Goal: Task Accomplishment & Management: Manage account settings

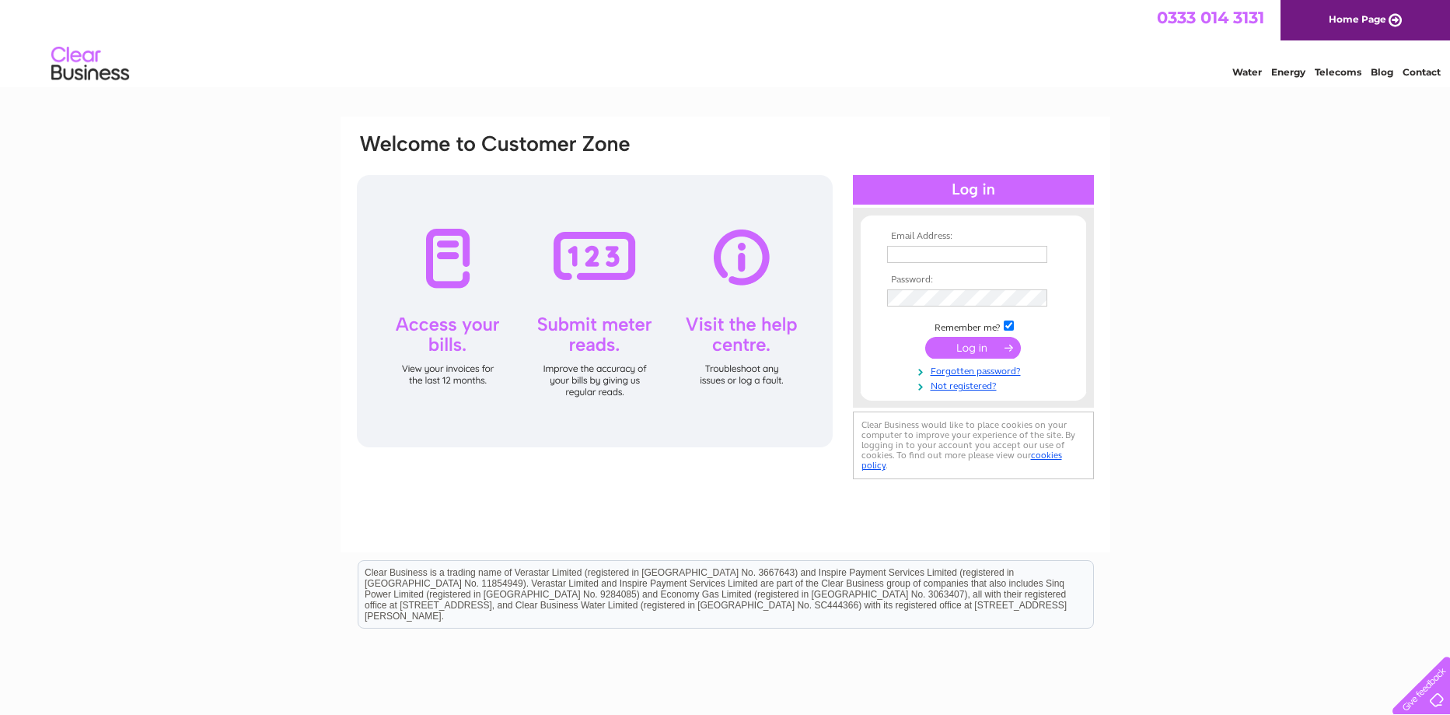
type input "machriebayclubsec@gmail.com"
click at [977, 348] on input "submit" at bounding box center [973, 348] width 96 height 22
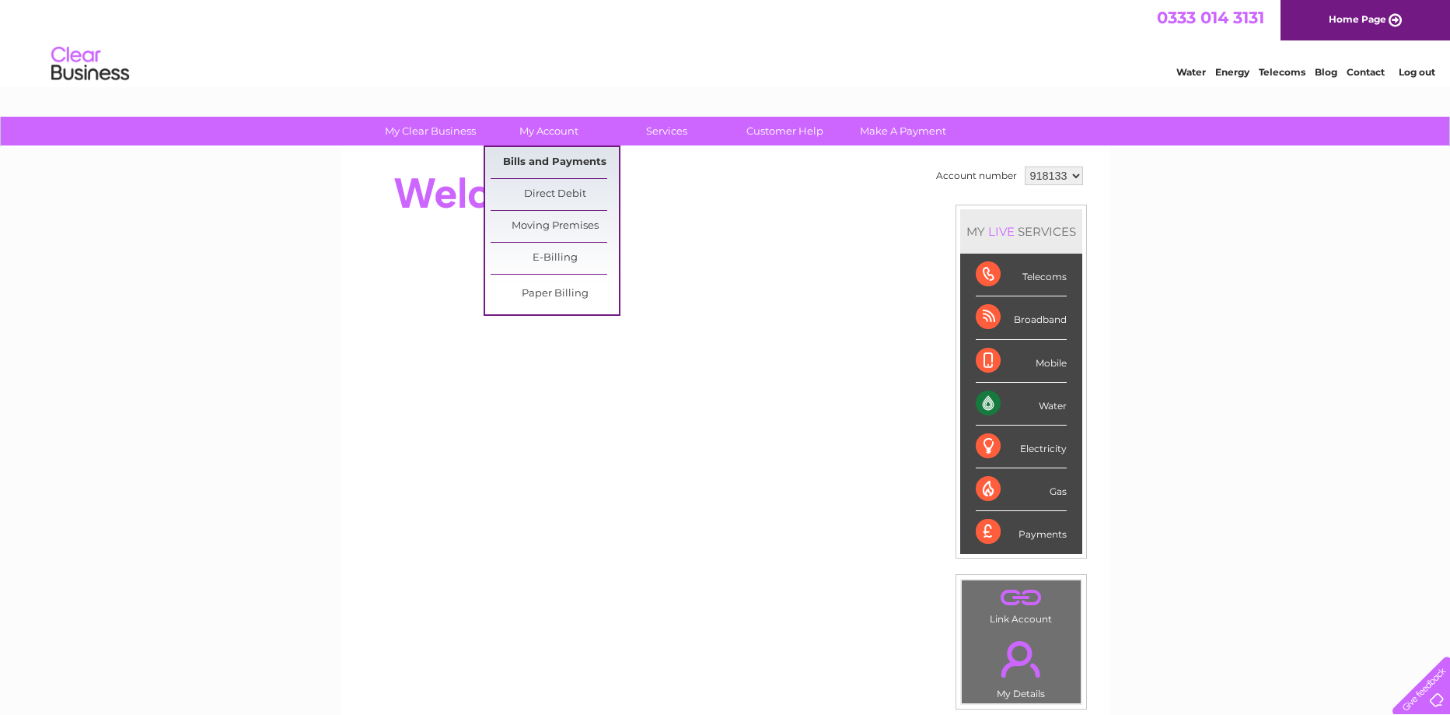
click at [549, 163] on link "Bills and Payments" at bounding box center [555, 162] width 128 height 31
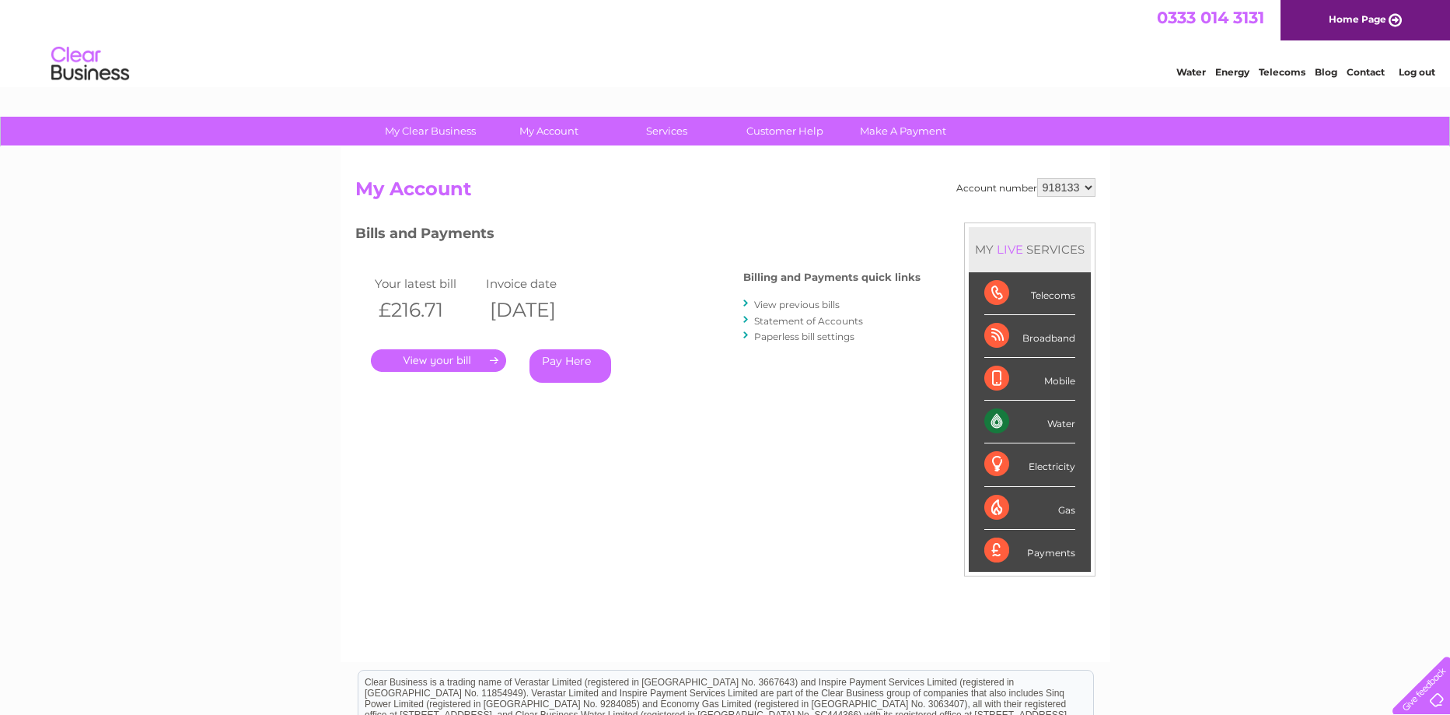
click at [452, 364] on link "." at bounding box center [438, 360] width 135 height 23
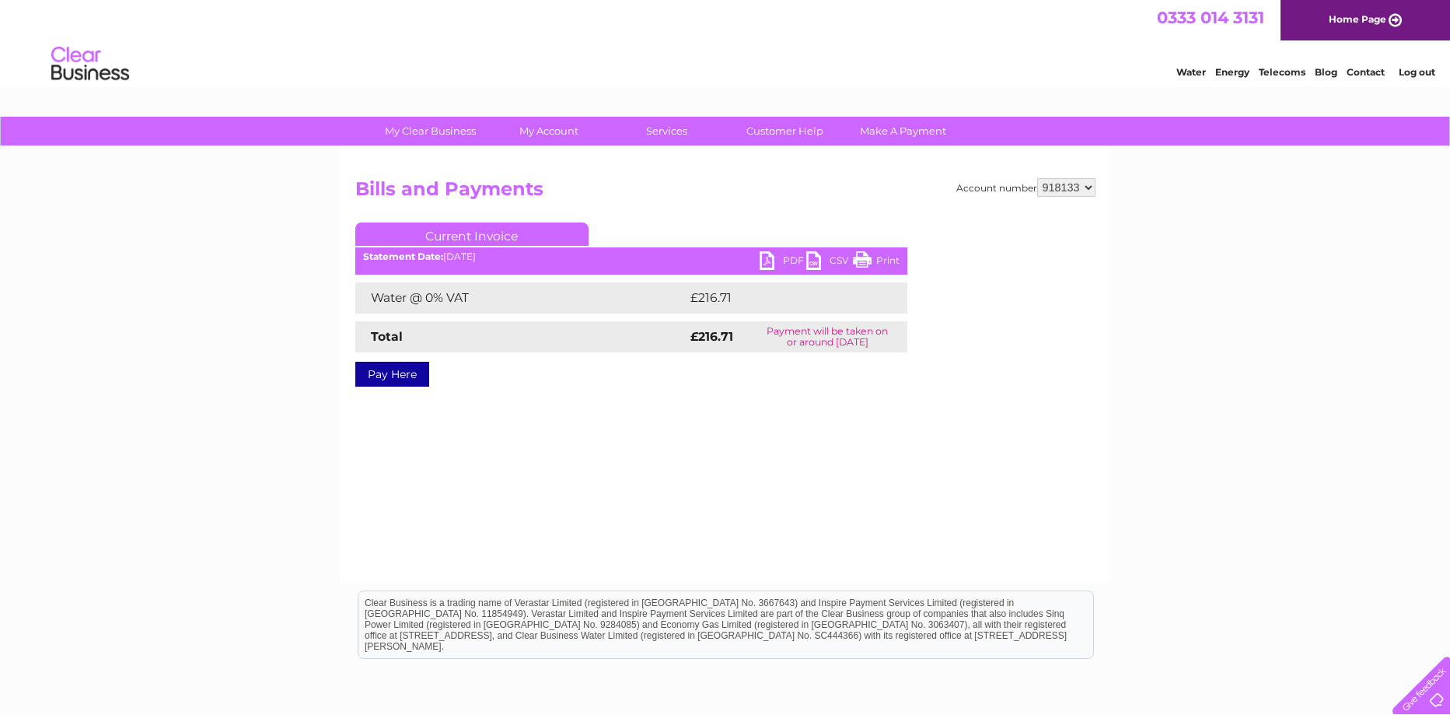
click at [769, 259] on link "PDF" at bounding box center [783, 262] width 47 height 23
